Goal: Information Seeking & Learning: Compare options

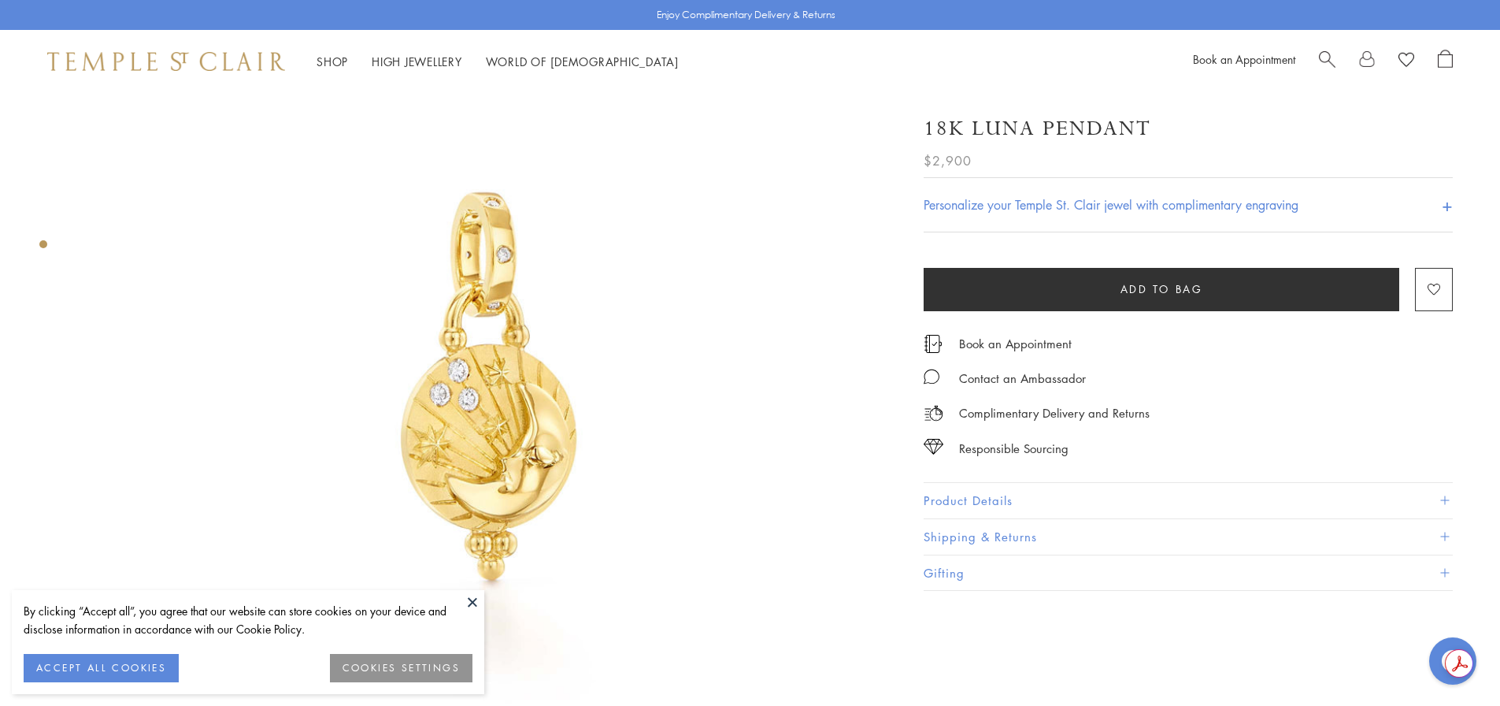
scroll to position [158, 0]
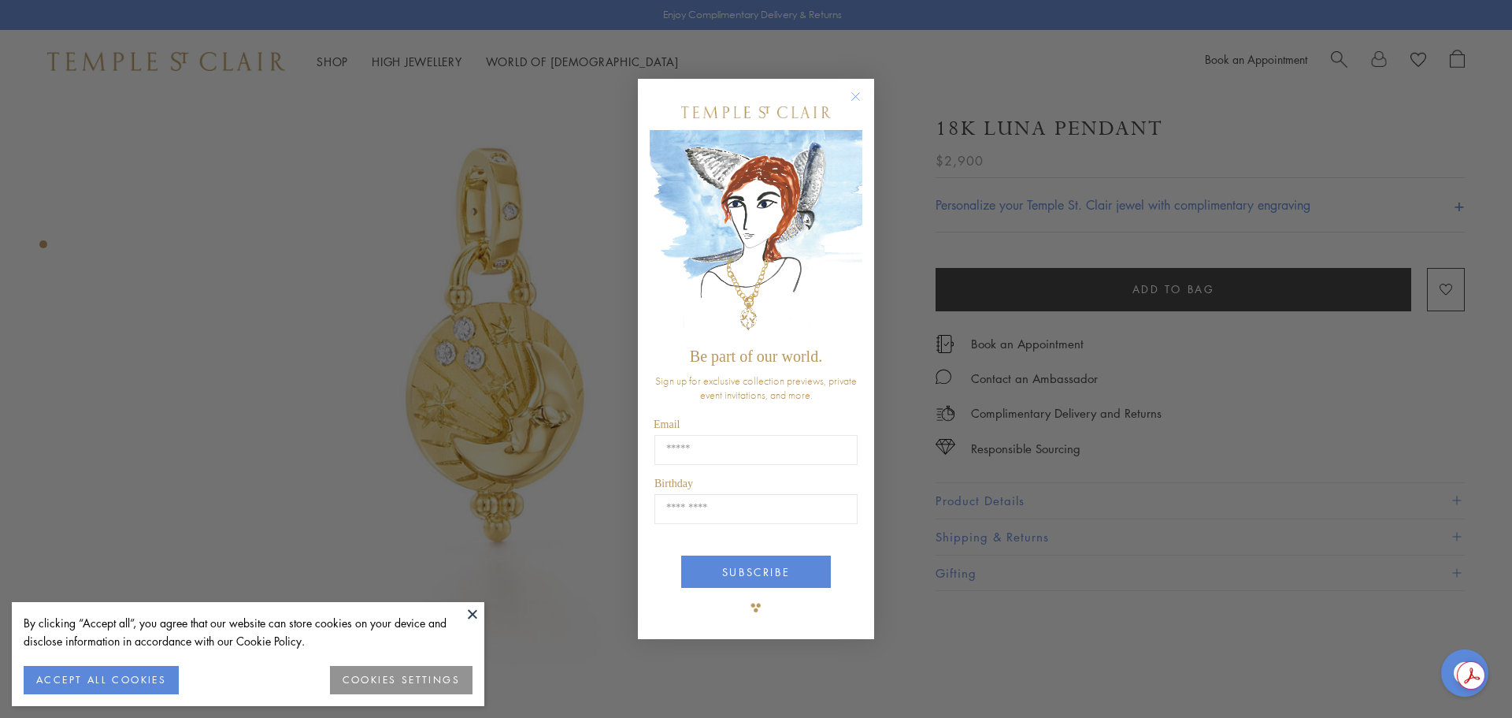
click at [857, 94] on circle "Close dialog" at bounding box center [856, 96] width 19 height 19
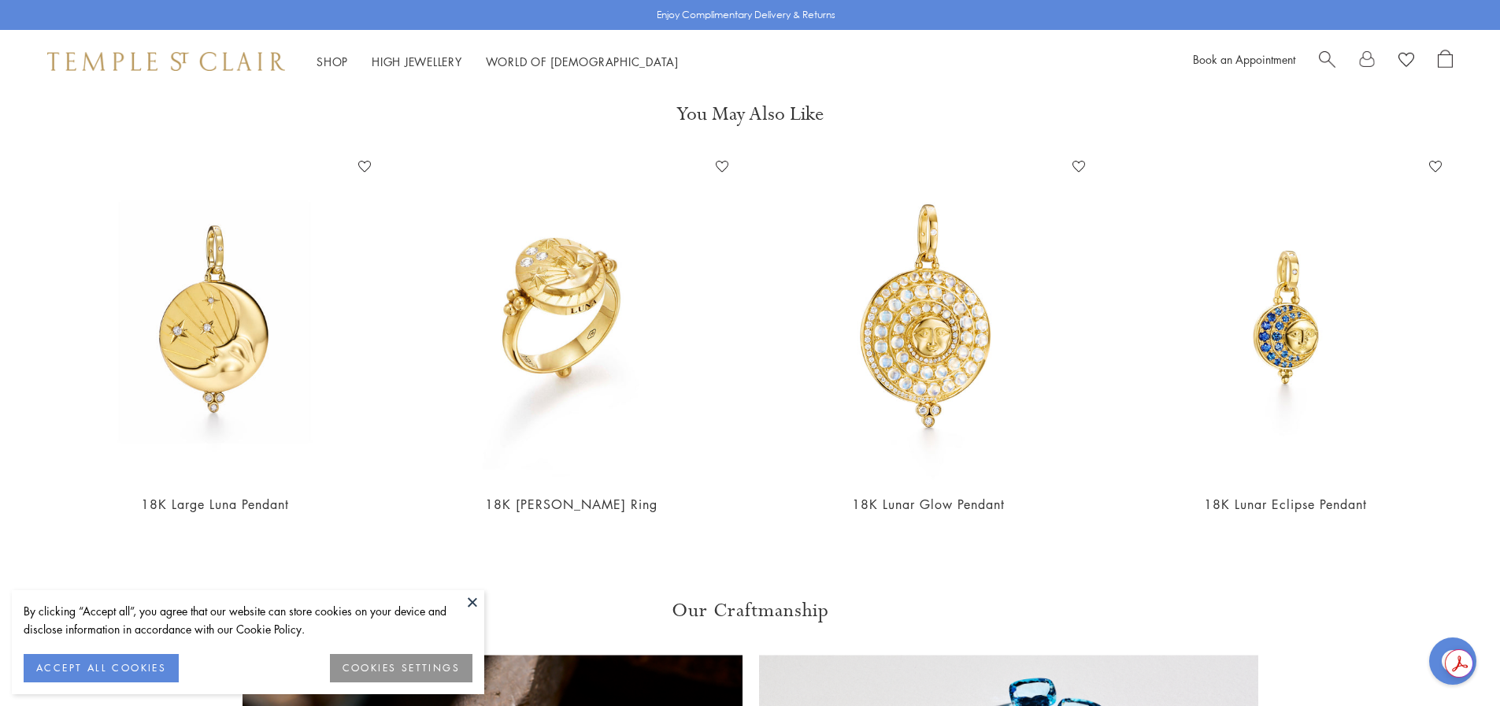
scroll to position [866, 0]
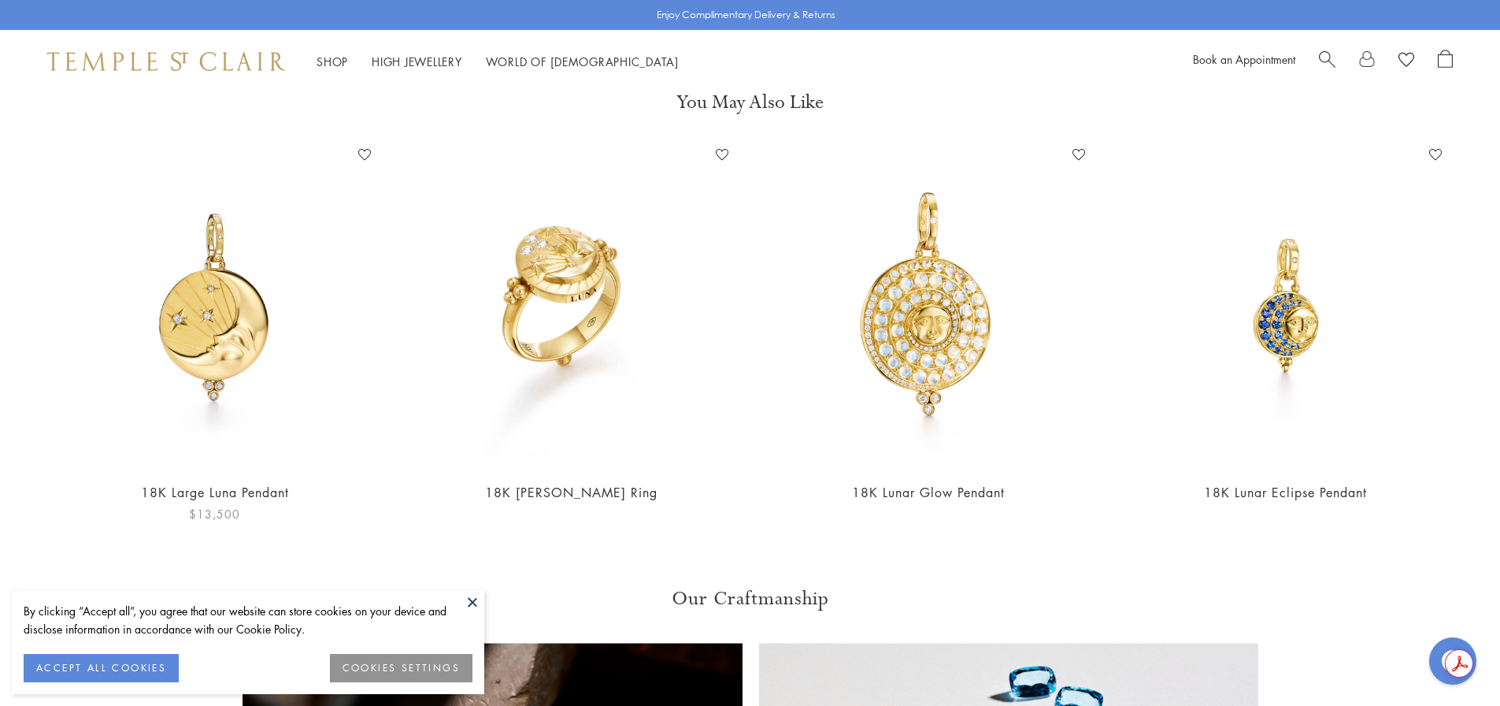
click at [237, 349] on img at bounding box center [214, 305] width 325 height 325
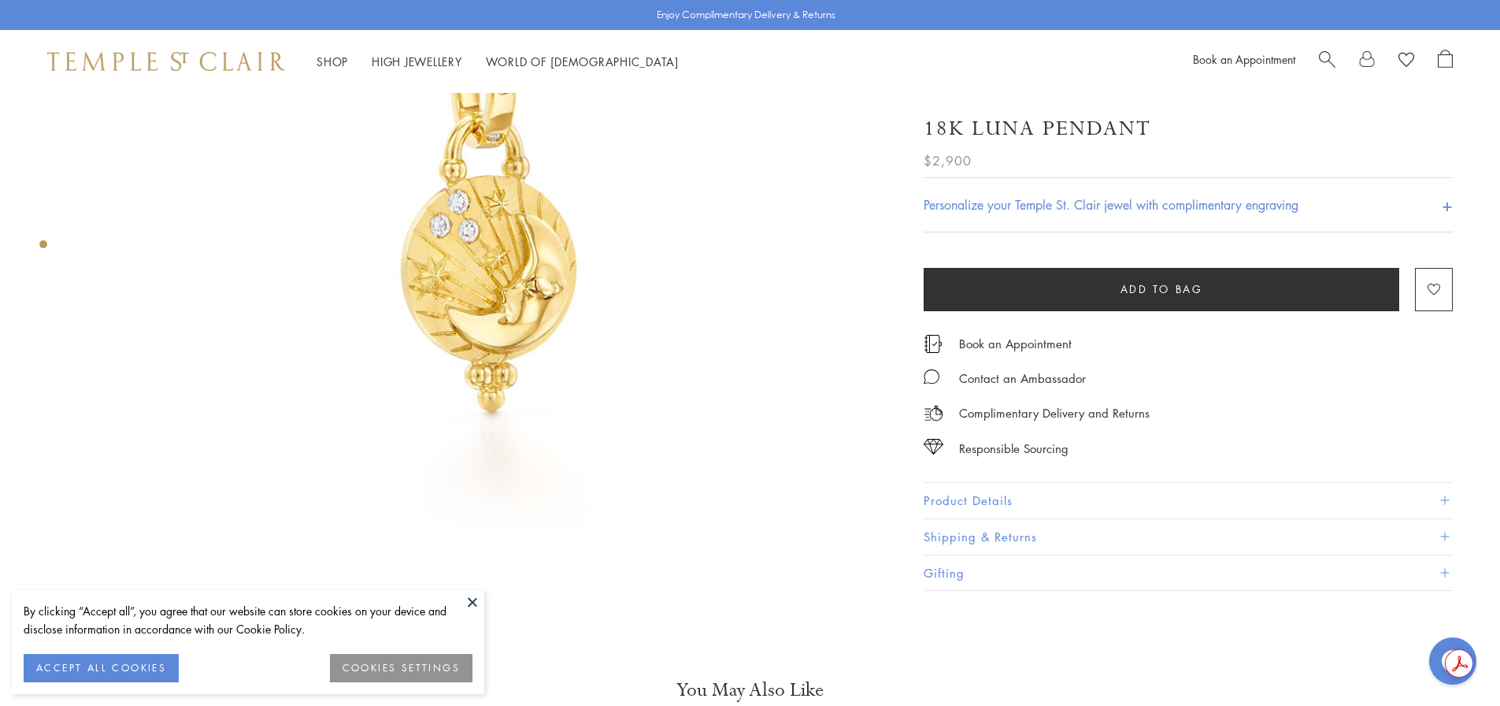
scroll to position [236, 0]
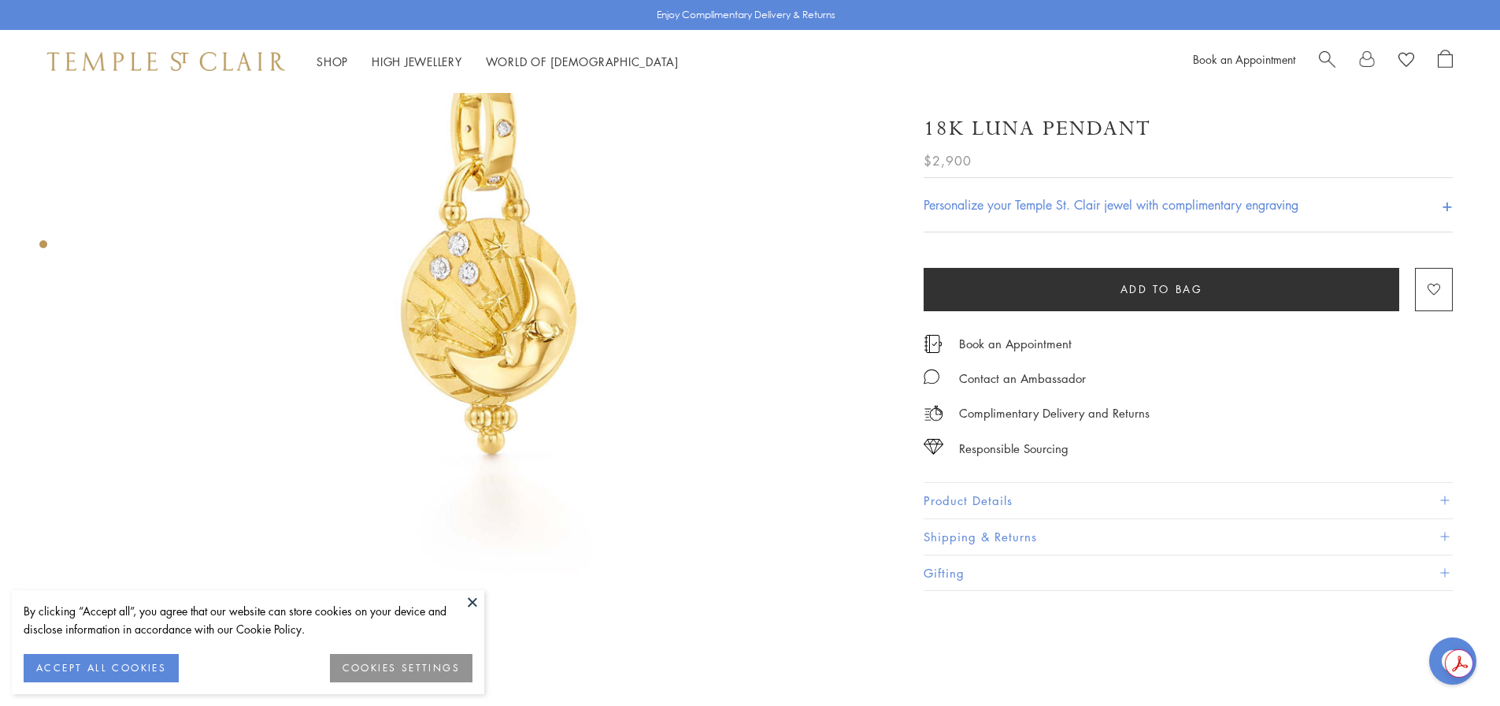
click at [987, 494] on button "Product Details" at bounding box center [1188, 500] width 529 height 35
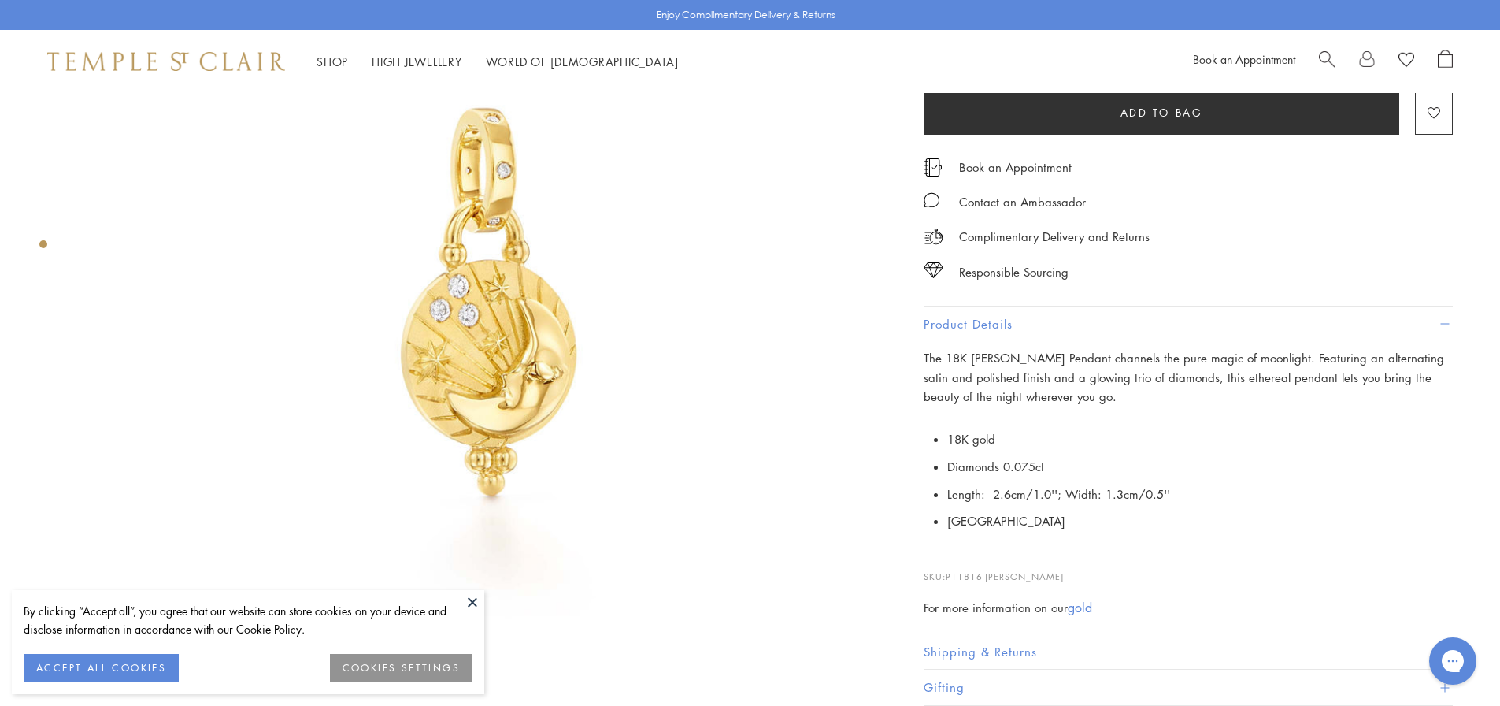
scroll to position [79, 0]
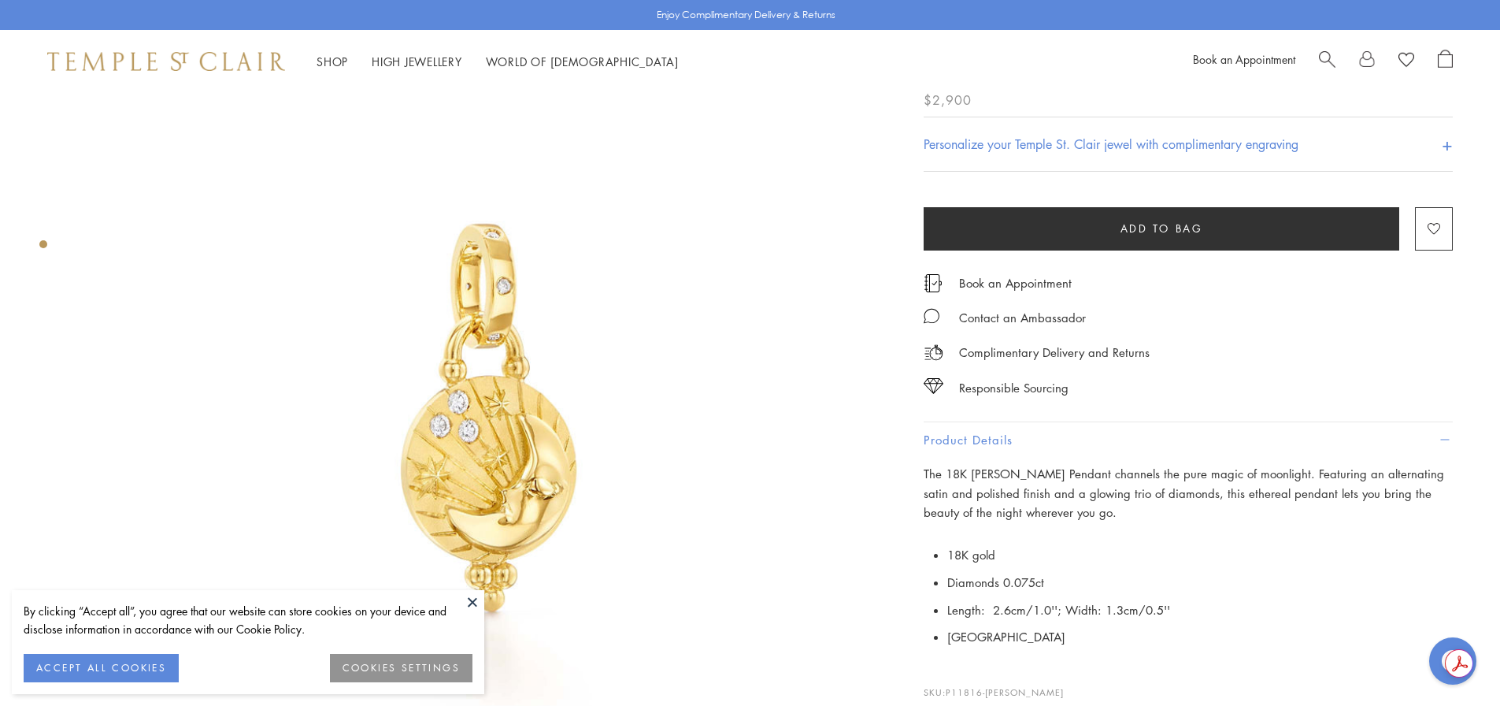
click at [495, 411] on img at bounding box center [482, 417] width 807 height 807
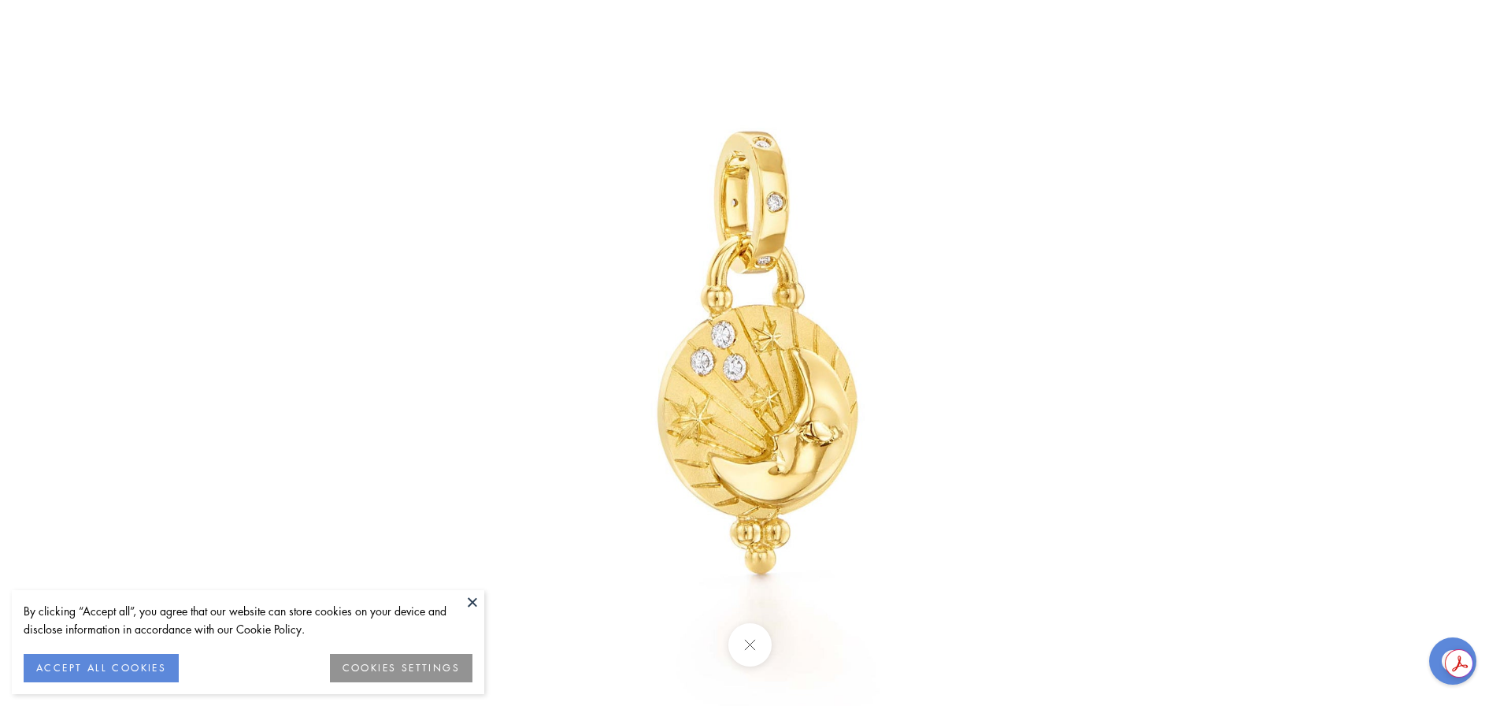
click at [480, 613] on button at bounding box center [473, 602] width 24 height 24
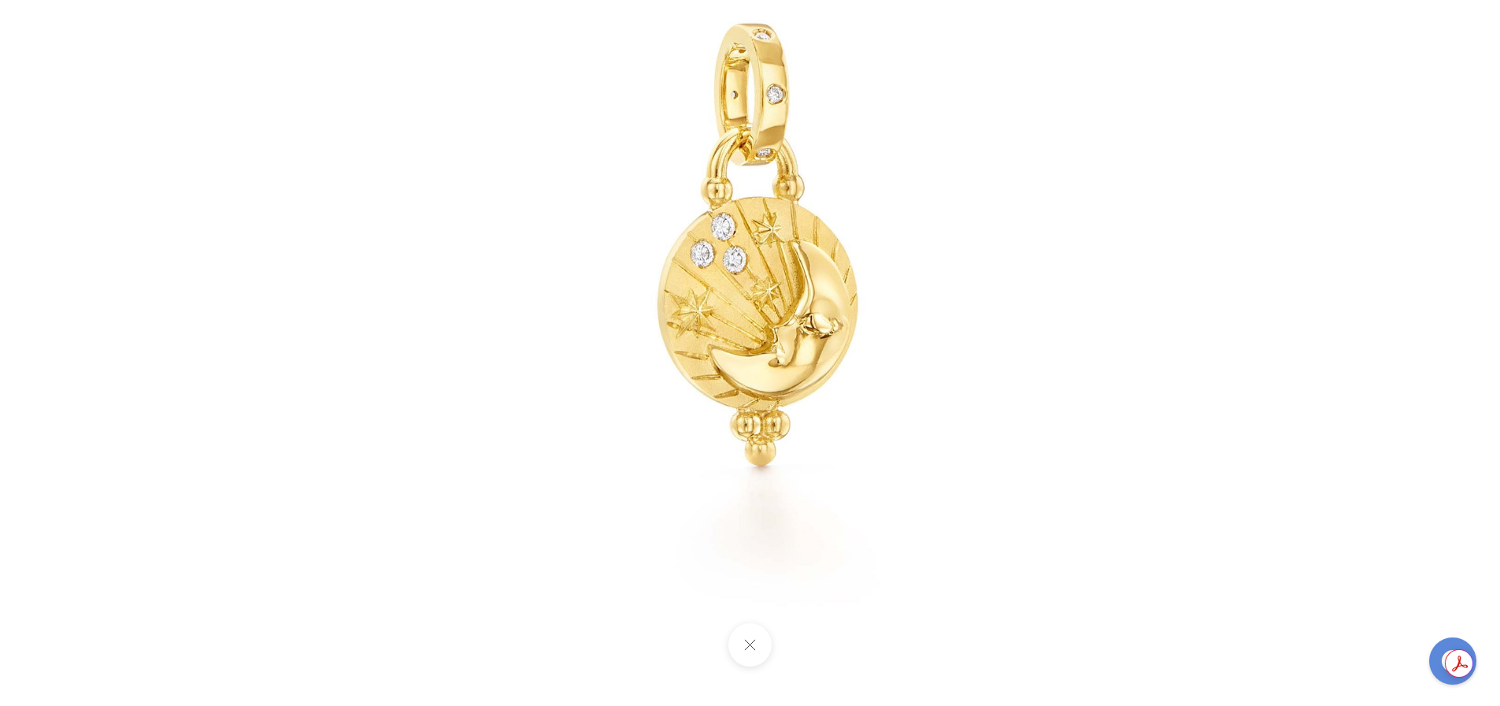
click at [755, 651] on button at bounding box center [750, 644] width 43 height 43
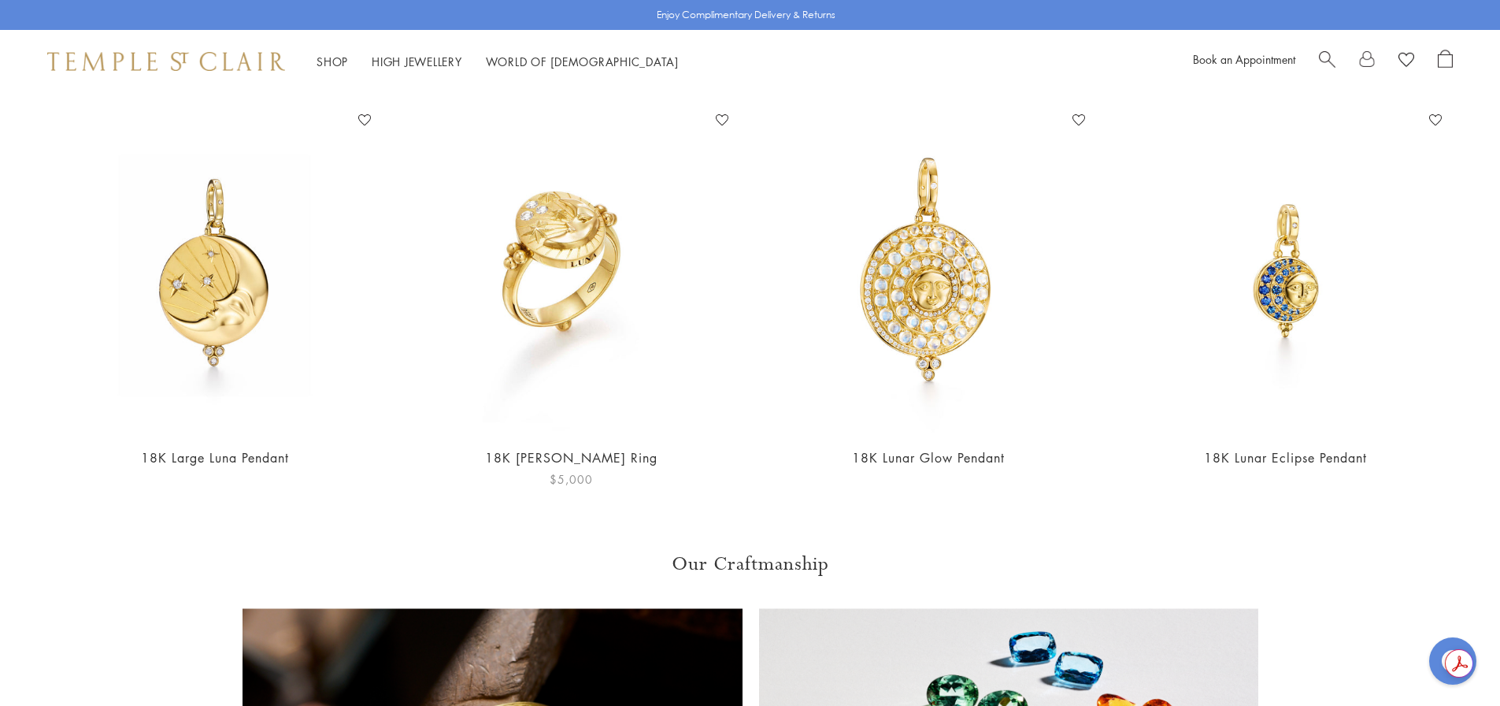
scroll to position [866, 0]
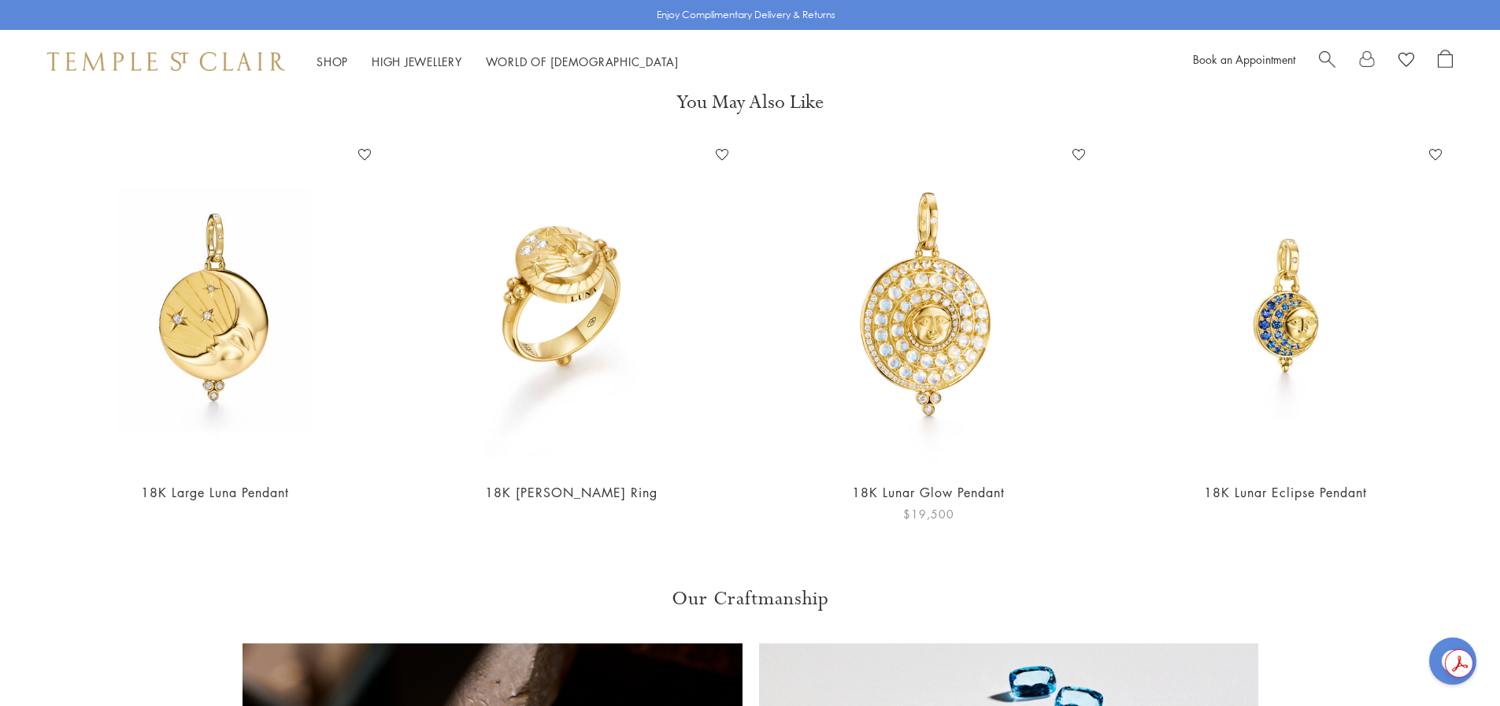
click at [971, 358] on img at bounding box center [928, 305] width 325 height 325
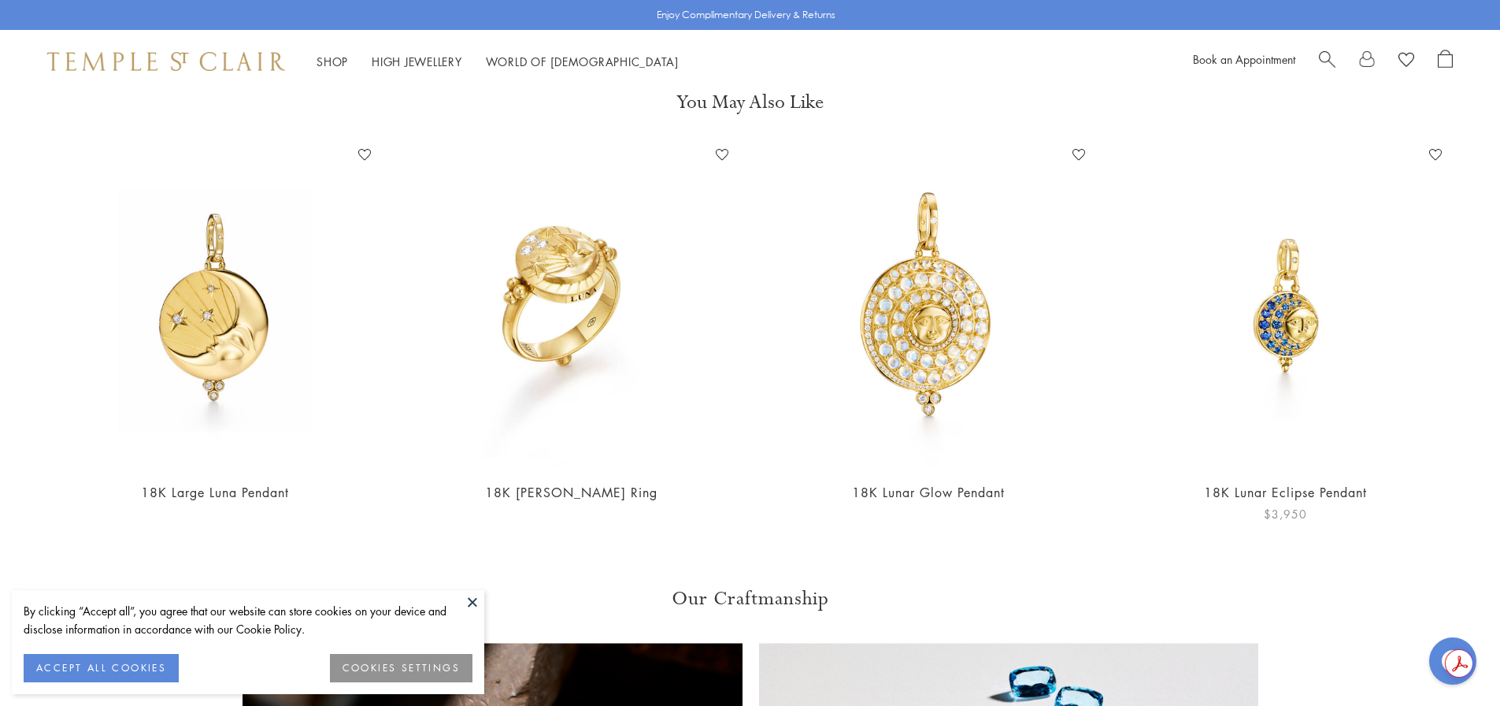
click at [1263, 323] on img at bounding box center [1285, 305] width 325 height 325
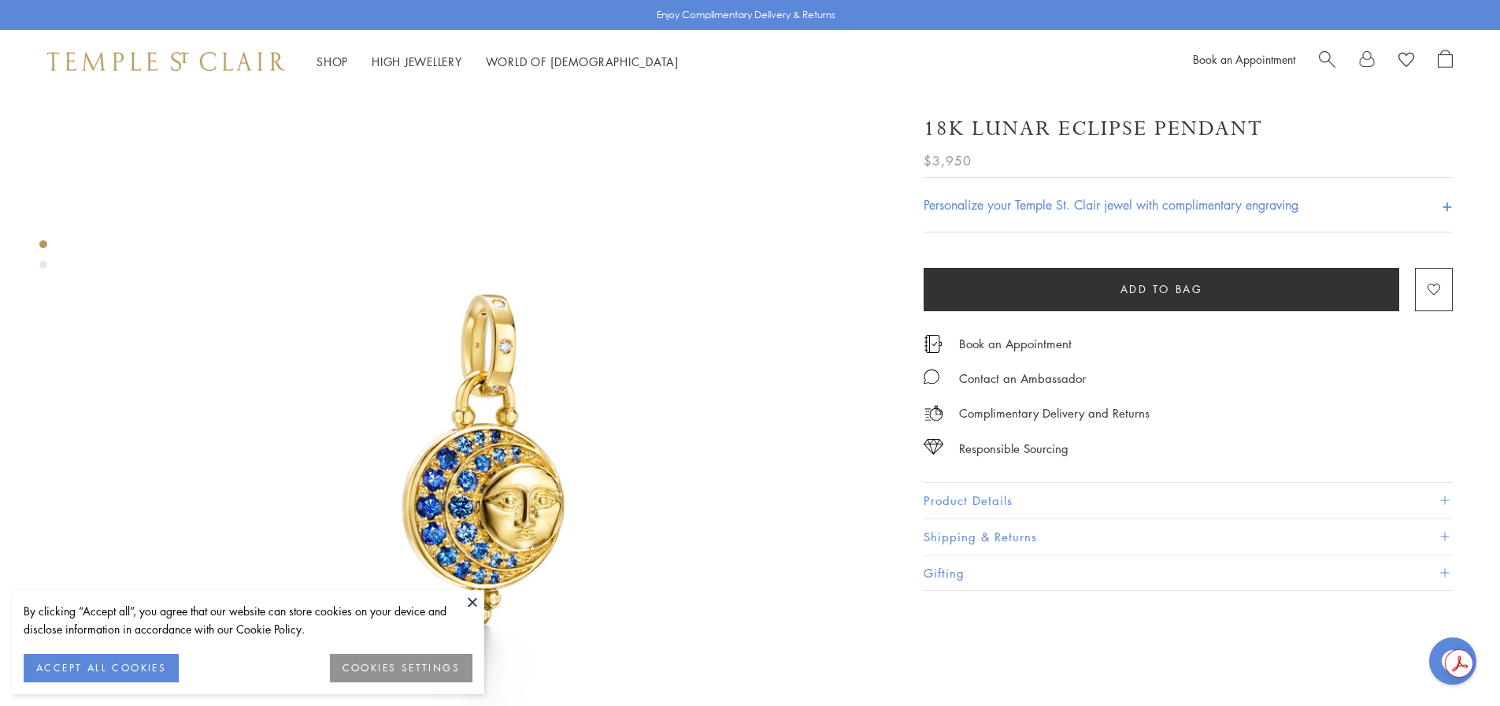
scroll to position [79, 0]
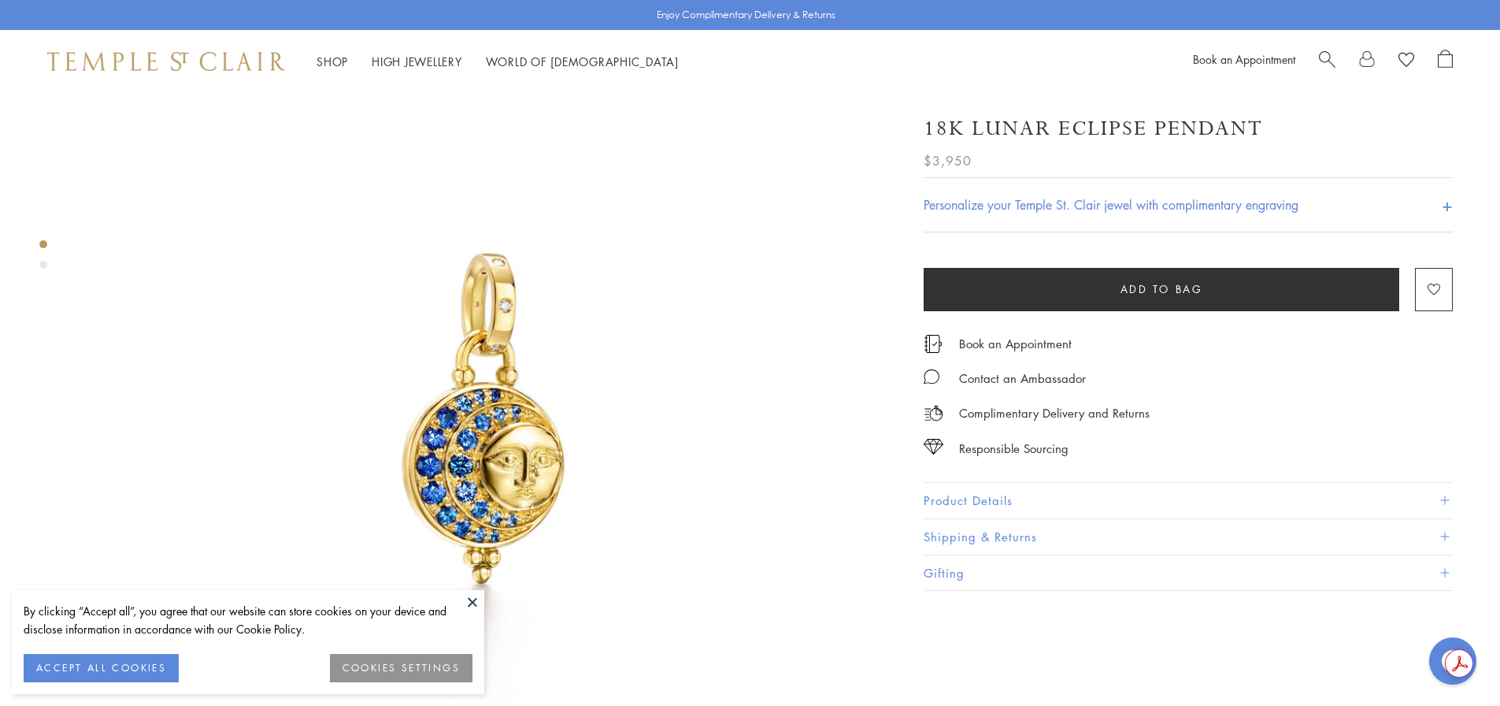
click at [979, 495] on button "Product Details" at bounding box center [1188, 500] width 529 height 35
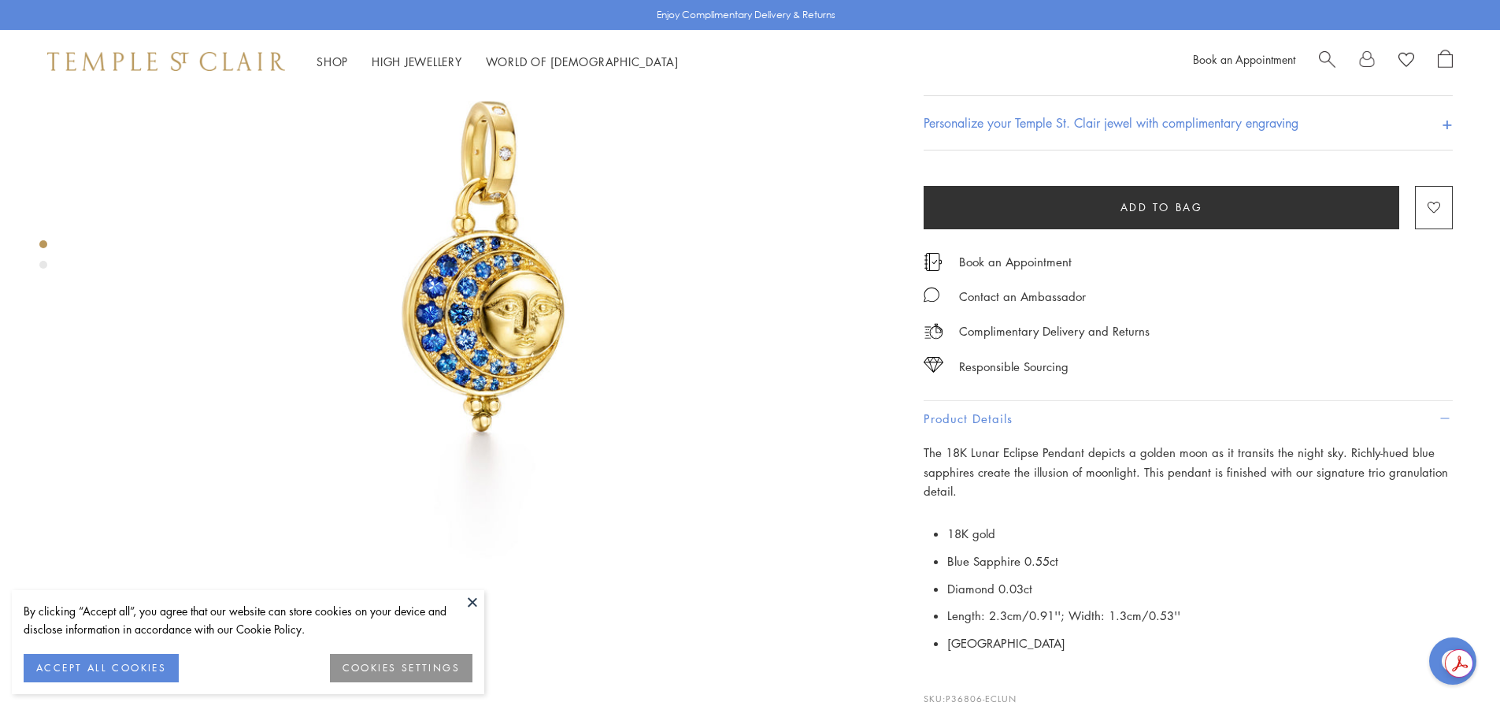
scroll to position [236, 0]
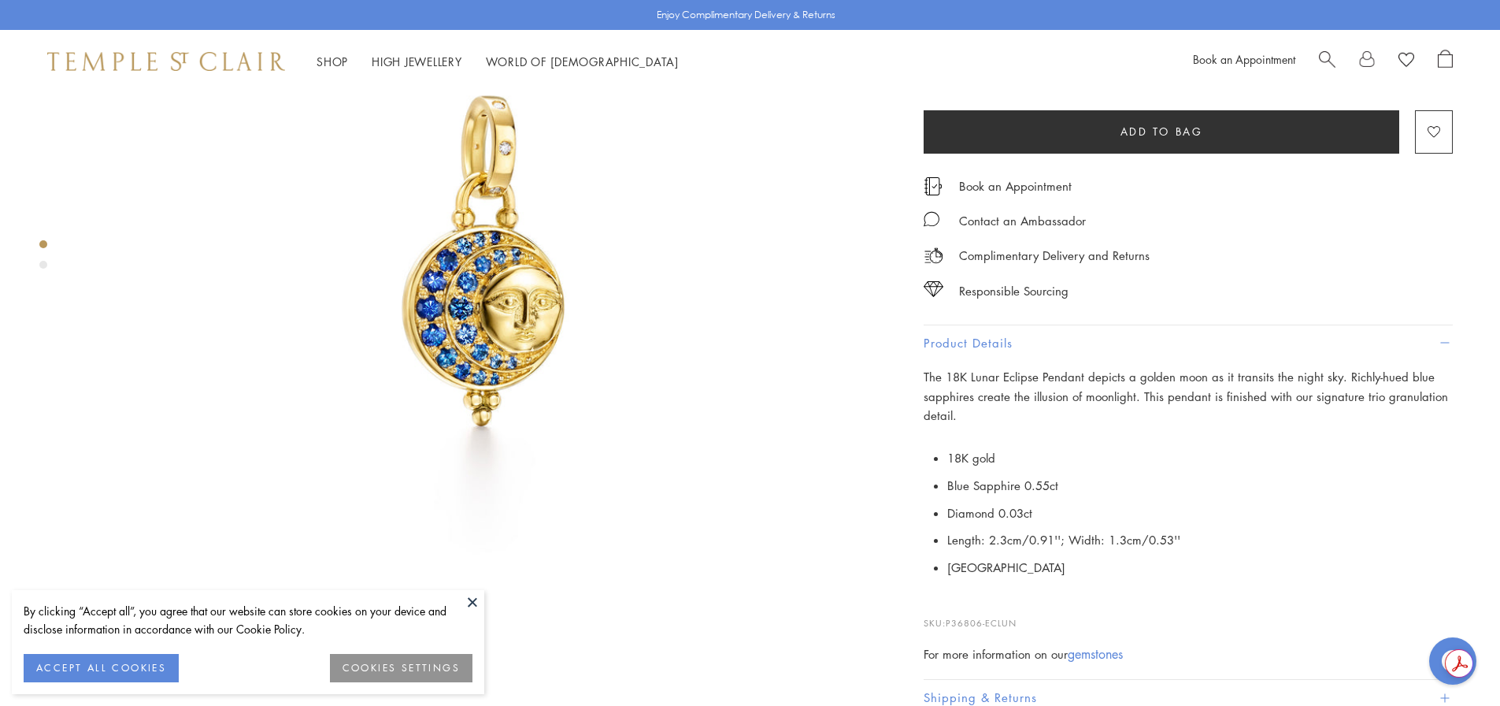
click at [447, 295] on img at bounding box center [482, 260] width 807 height 807
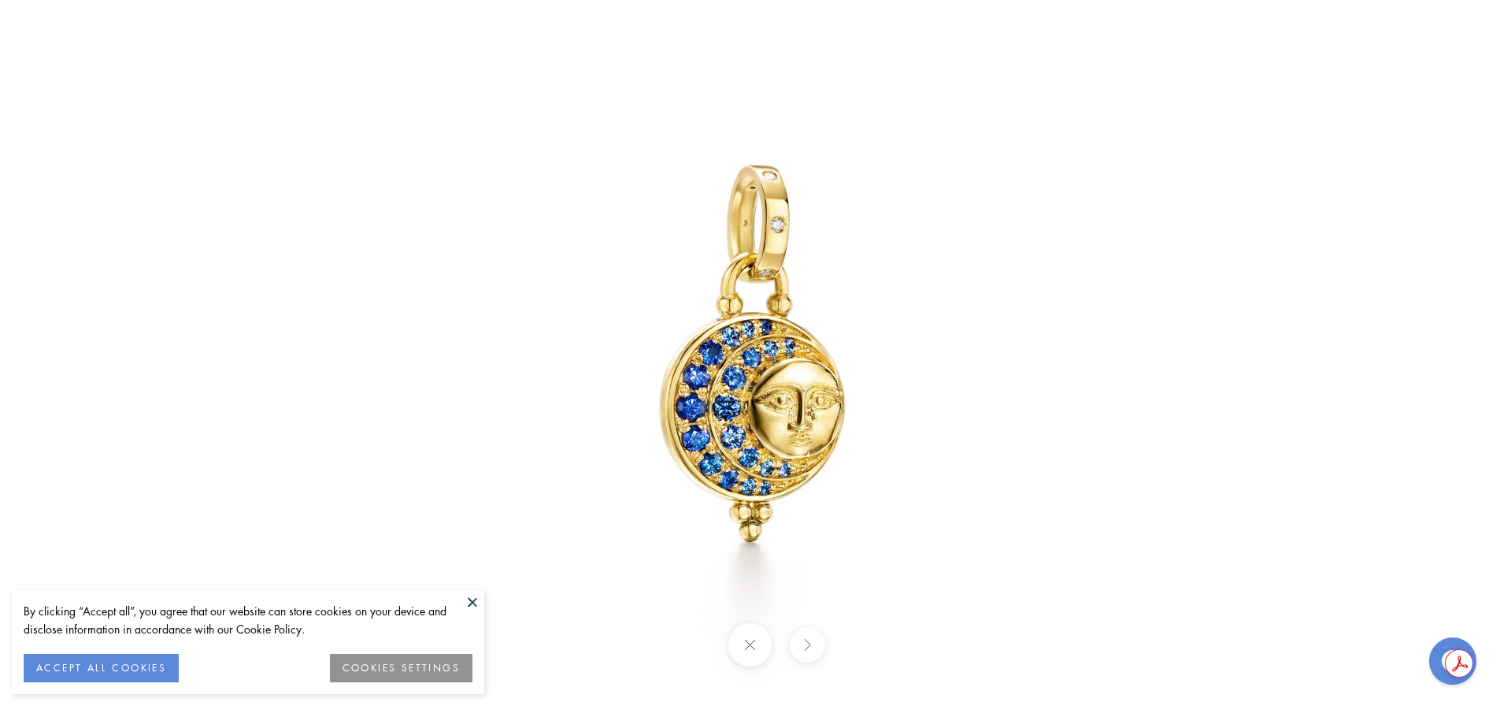
drag, startPoint x: 797, startPoint y: 454, endPoint x: 810, endPoint y: 454, distance: 12.6
click at [810, 454] on img at bounding box center [752, 353] width 922 height 922
